Goal: Information Seeking & Learning: Learn about a topic

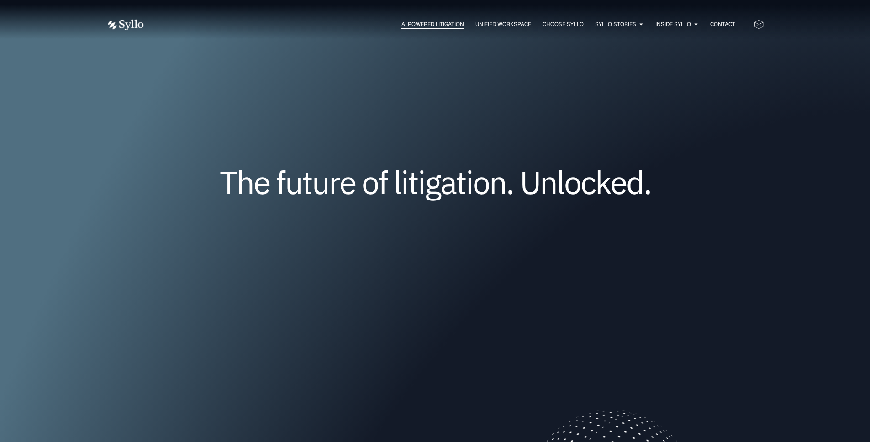
click at [435, 26] on span "AI Powered Litigation" at bounding box center [432, 24] width 63 height 8
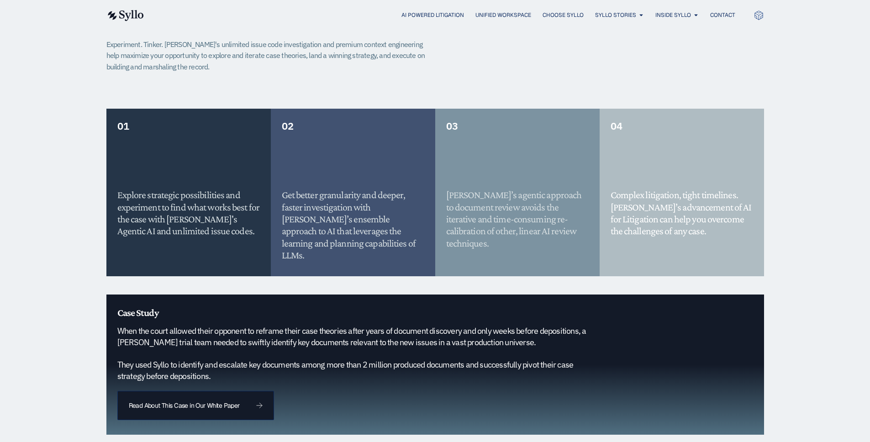
scroll to position [695, 0]
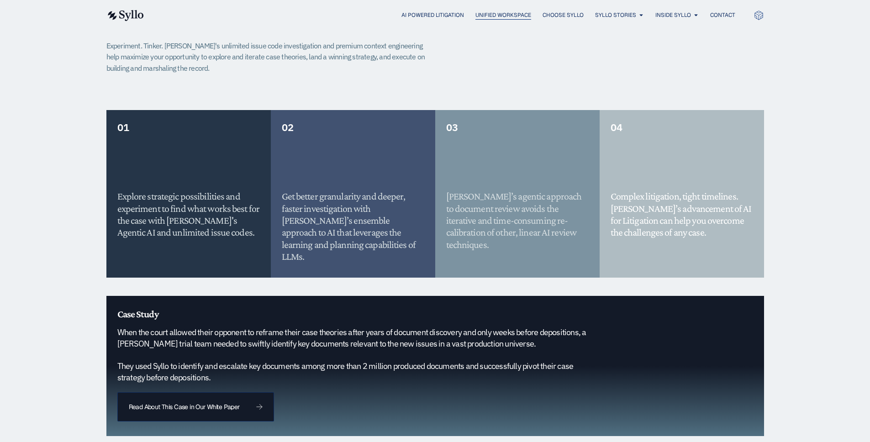
click at [512, 16] on span "Unified Workspace" at bounding box center [503, 15] width 56 height 8
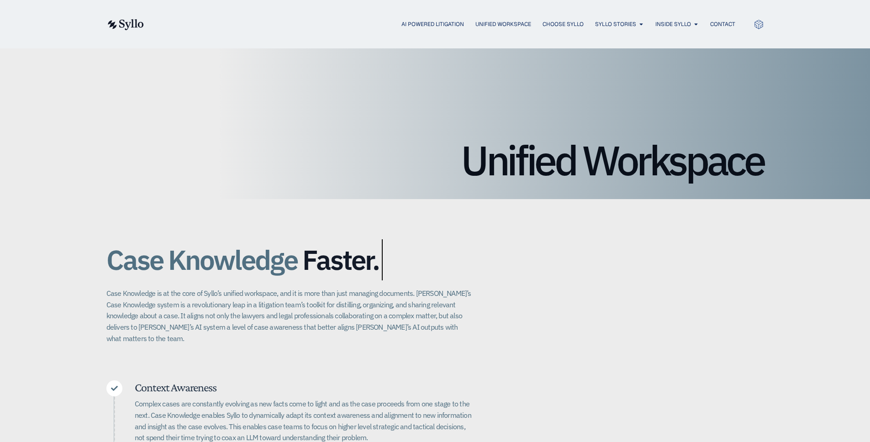
scroll to position [6, 0]
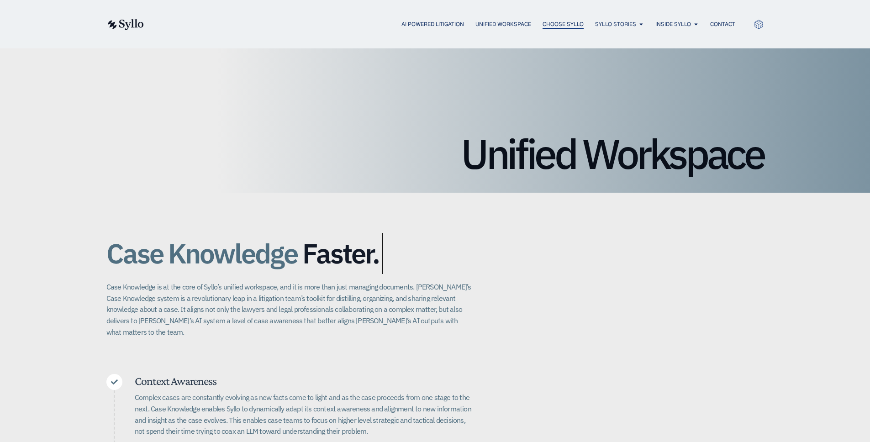
click at [565, 23] on span "Choose Syllo" at bounding box center [562, 24] width 41 height 8
click at [423, 25] on span "AI Powered Litigation" at bounding box center [432, 24] width 63 height 8
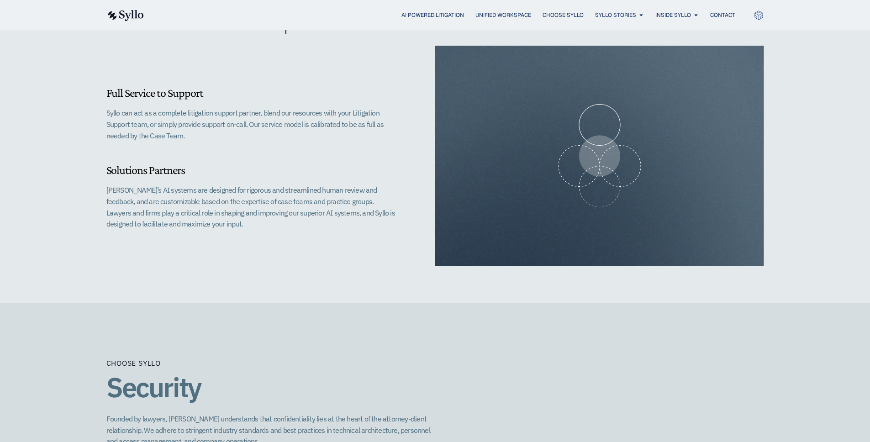
scroll to position [856, 0]
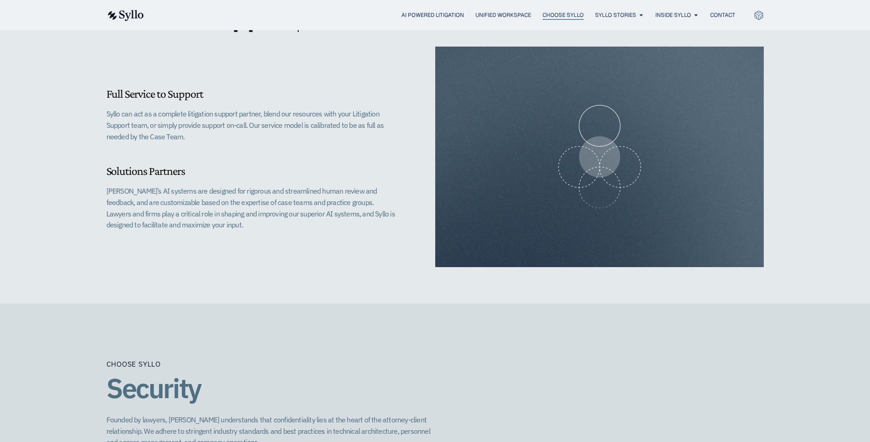
click at [551, 16] on span "Choose Syllo" at bounding box center [562, 15] width 41 height 8
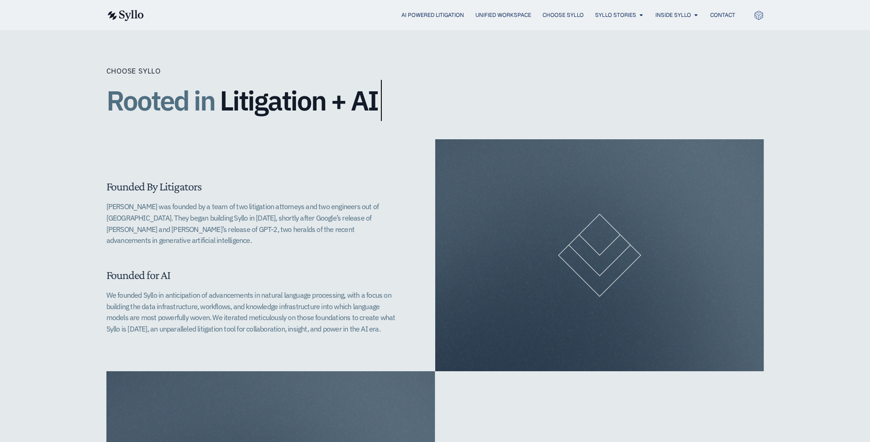
scroll to position [184, 0]
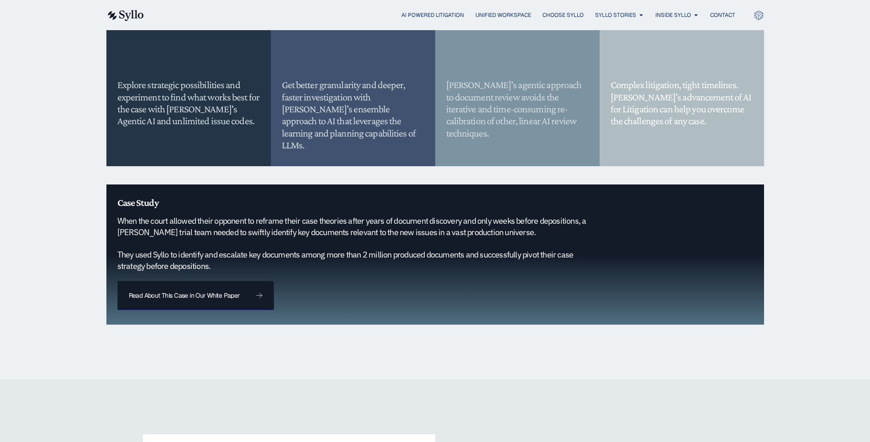
scroll to position [808, 0]
